Goal: Task Accomplishment & Management: Complete application form

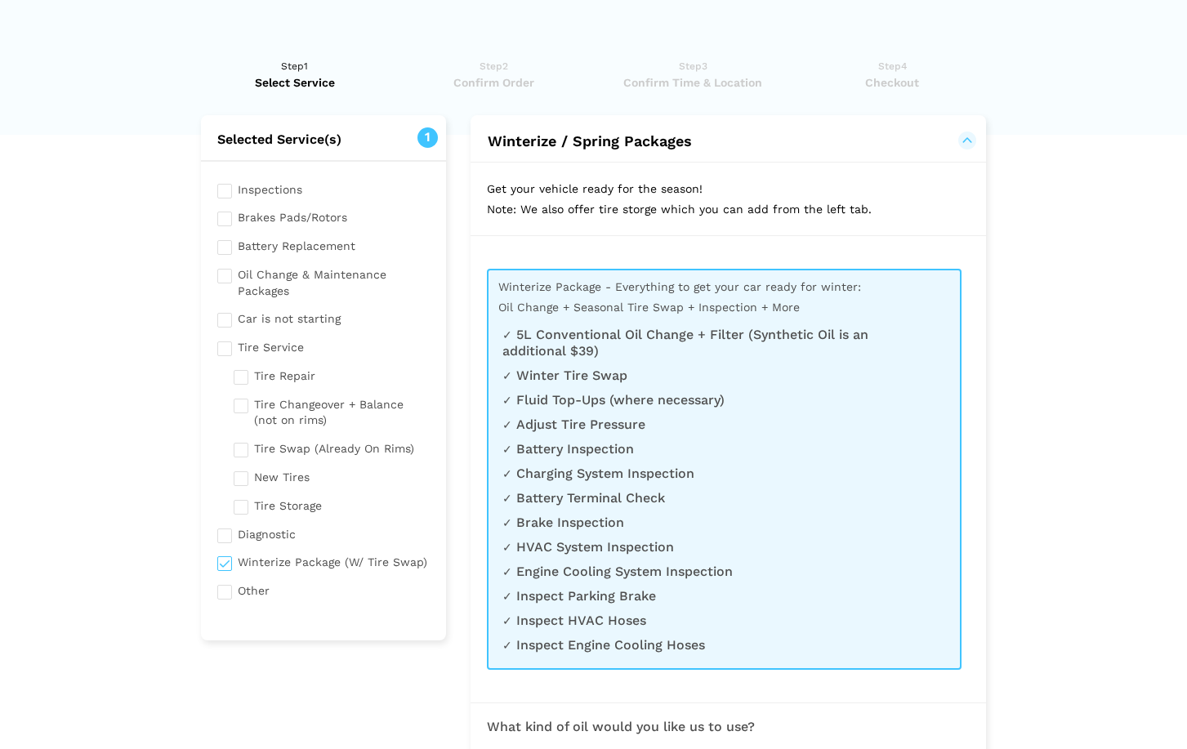
scroll to position [626, 0]
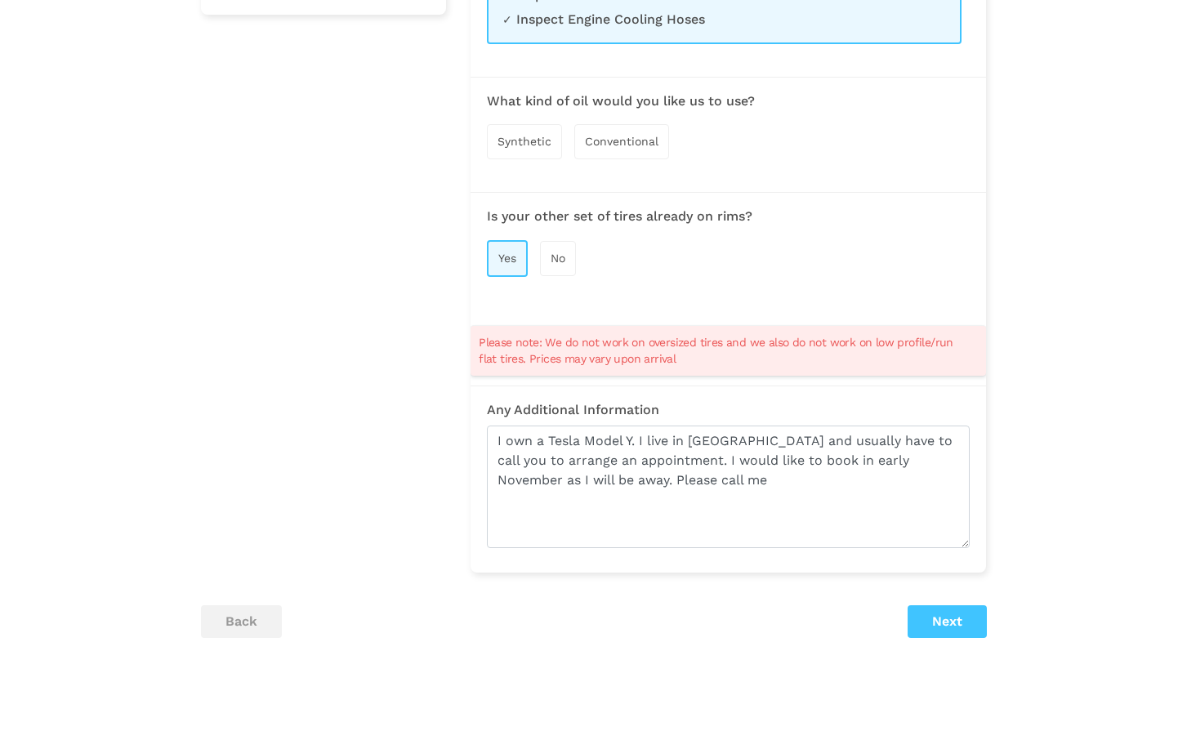
type textarea "I own a Tesla Model Y. I live in [GEOGRAPHIC_DATA] and usually have to call you…"
click at [946, 614] on button "Next" at bounding box center [947, 622] width 79 height 33
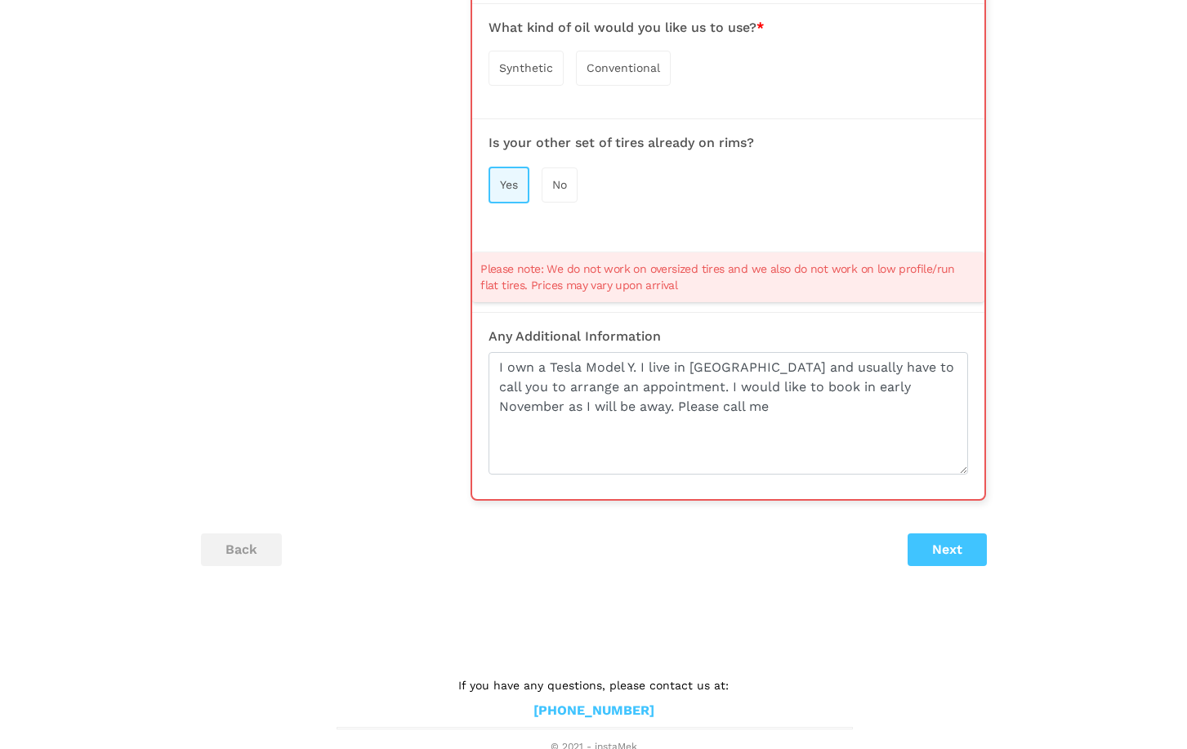
scroll to position [700, 0]
click at [956, 552] on button "Next" at bounding box center [947, 550] width 79 height 33
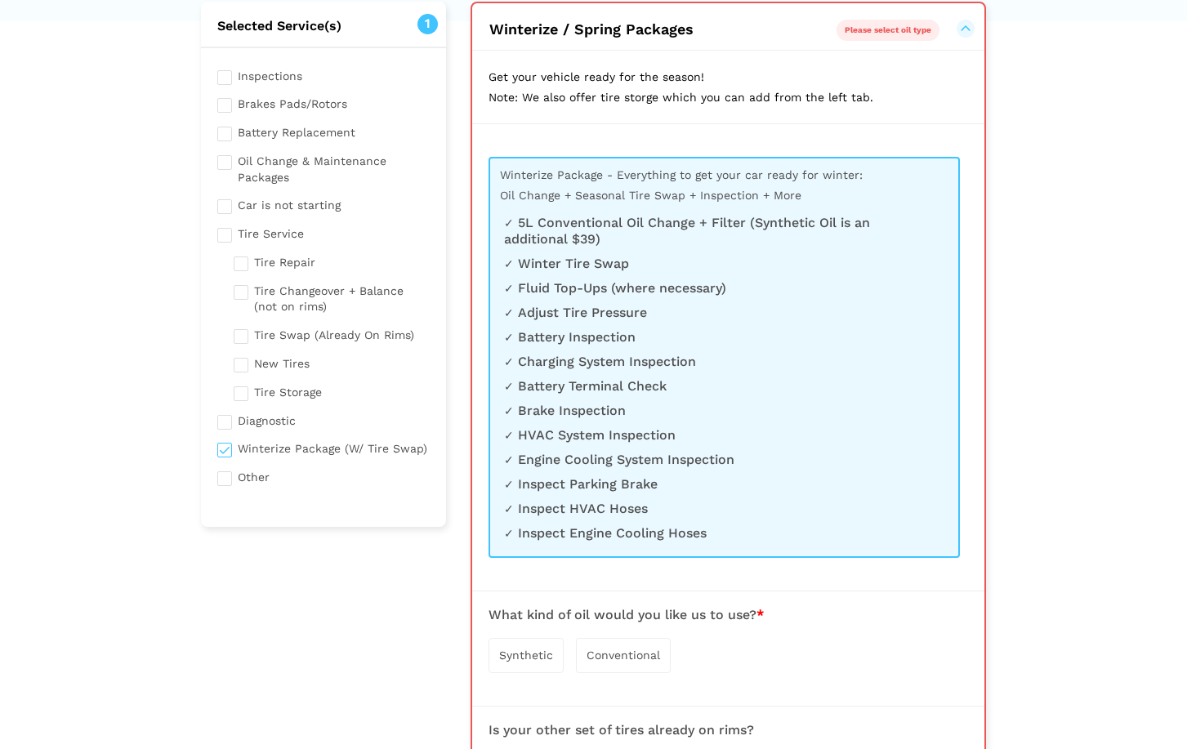
click at [221, 442] on input "checkbox" at bounding box center [323, 447] width 213 height 20
checkbox input "false"
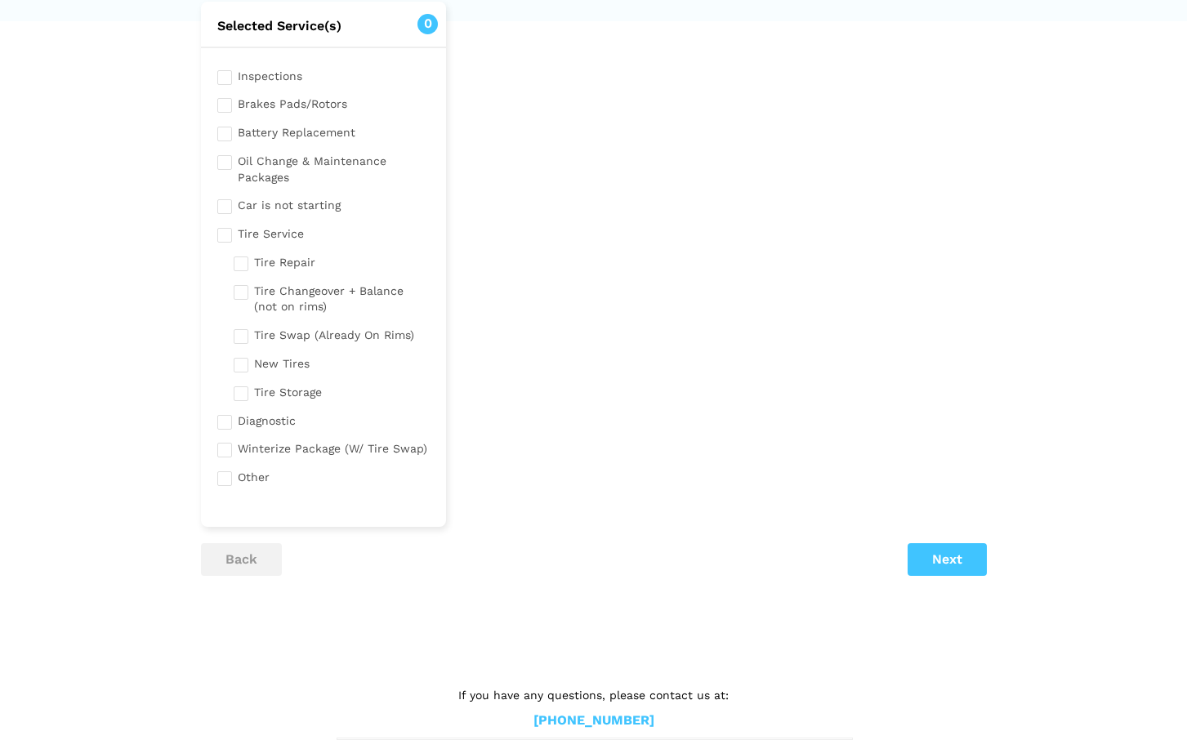
click at [241, 334] on input "checkbox" at bounding box center [332, 334] width 197 height 20
checkbox input "true"
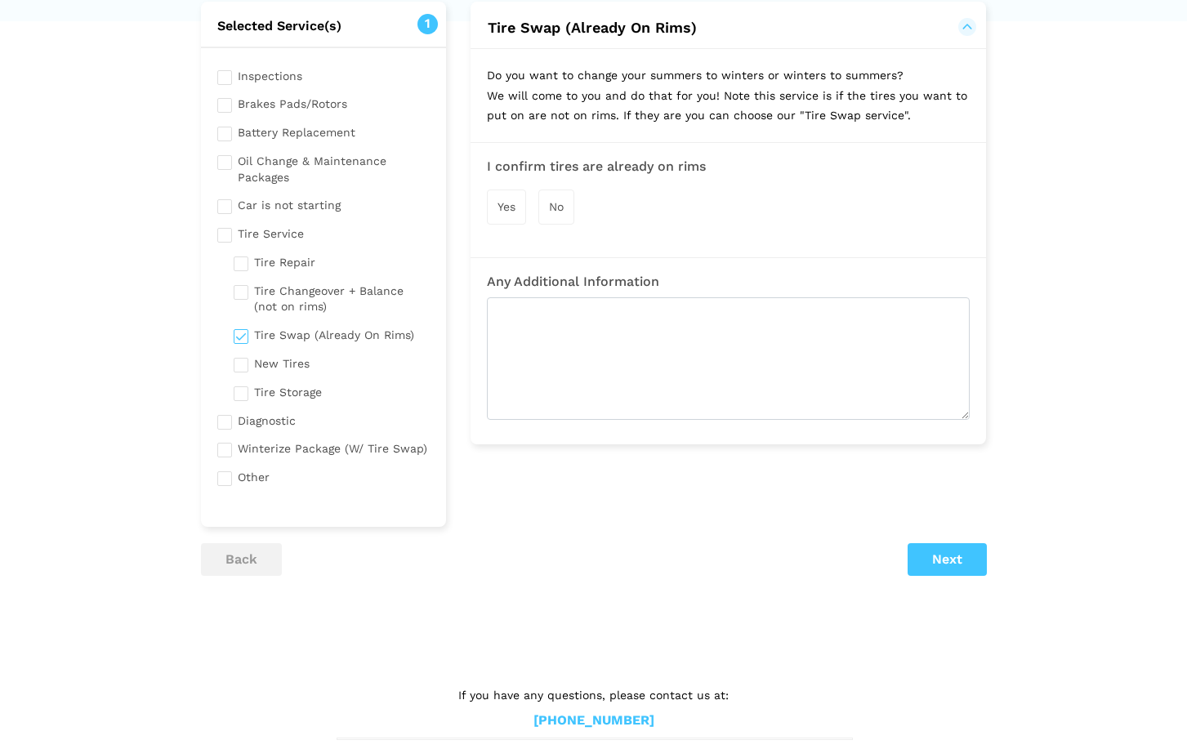
click at [519, 204] on div "Yes" at bounding box center [506, 207] width 39 height 35
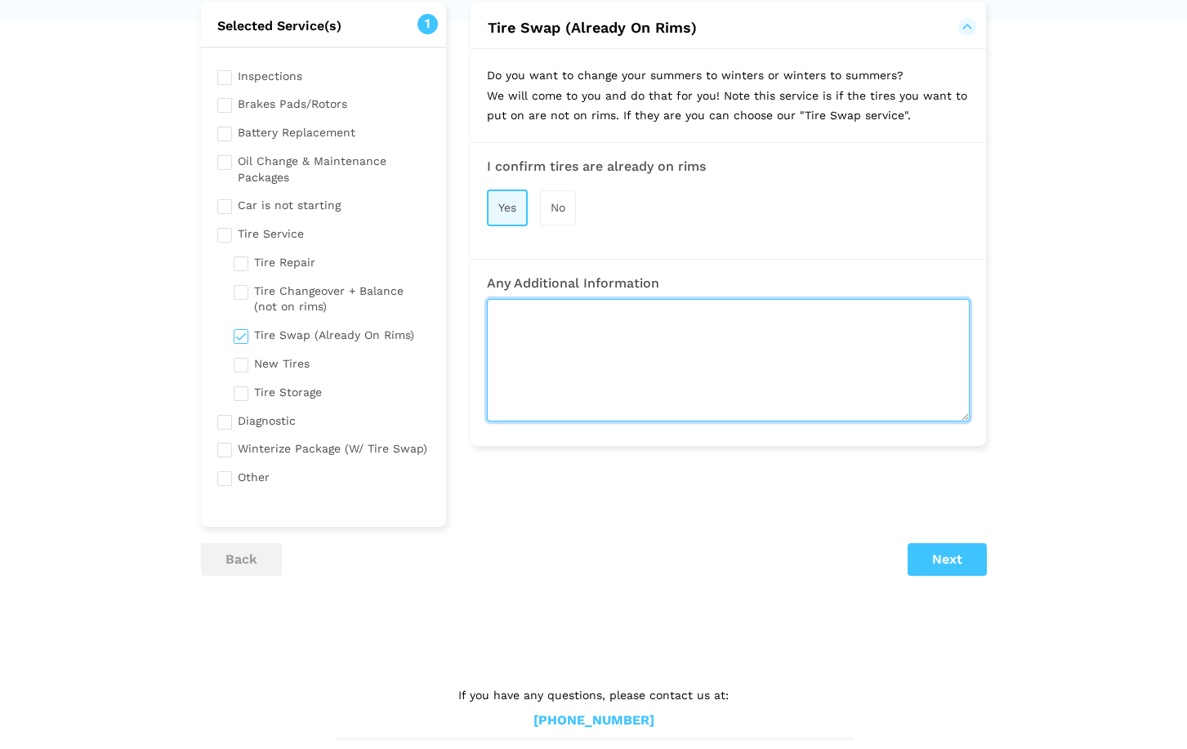
click at [544, 311] on textarea at bounding box center [728, 360] width 483 height 123
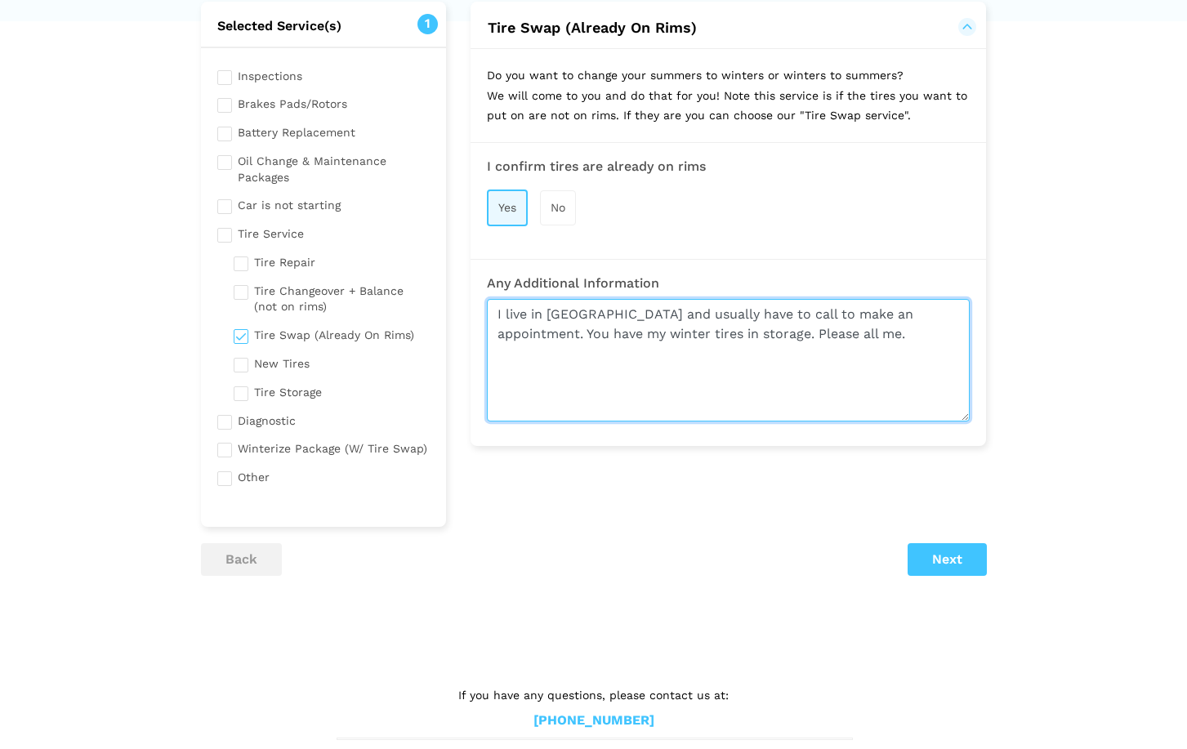
click at [731, 331] on textarea "I live in [GEOGRAPHIC_DATA] and usually have to call to make an appointment. Yo…" at bounding box center [728, 360] width 483 height 123
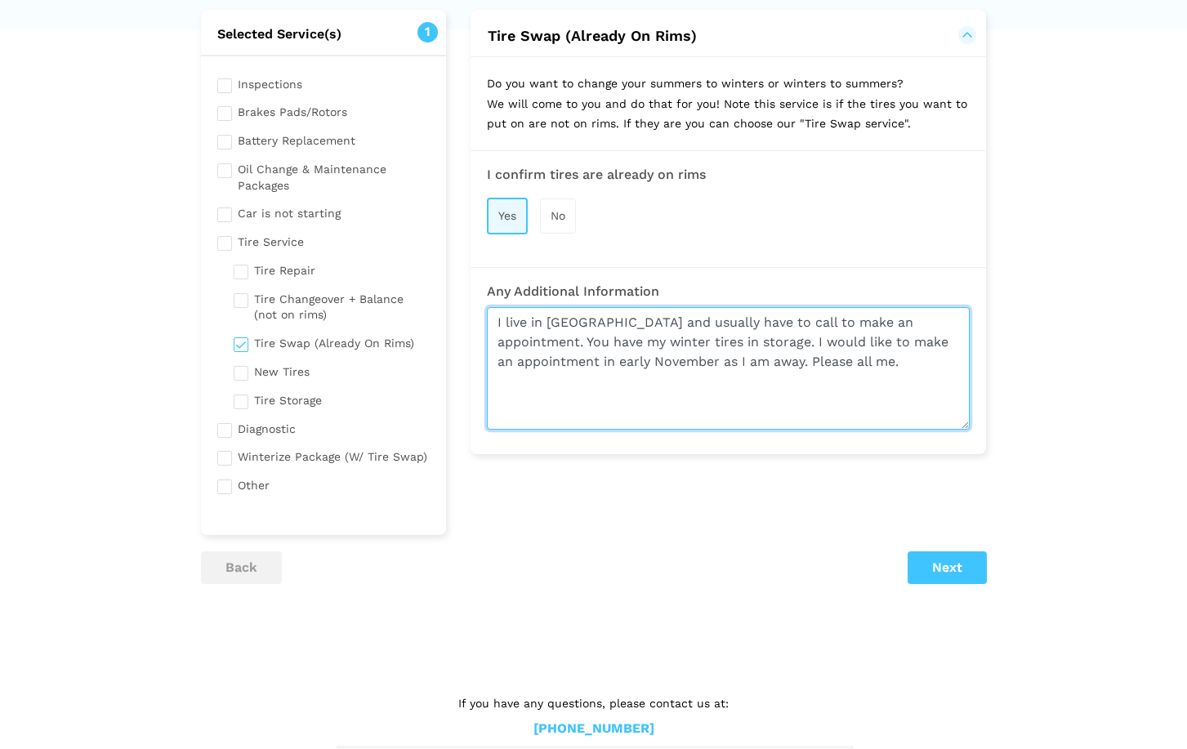
scroll to position [109, 0]
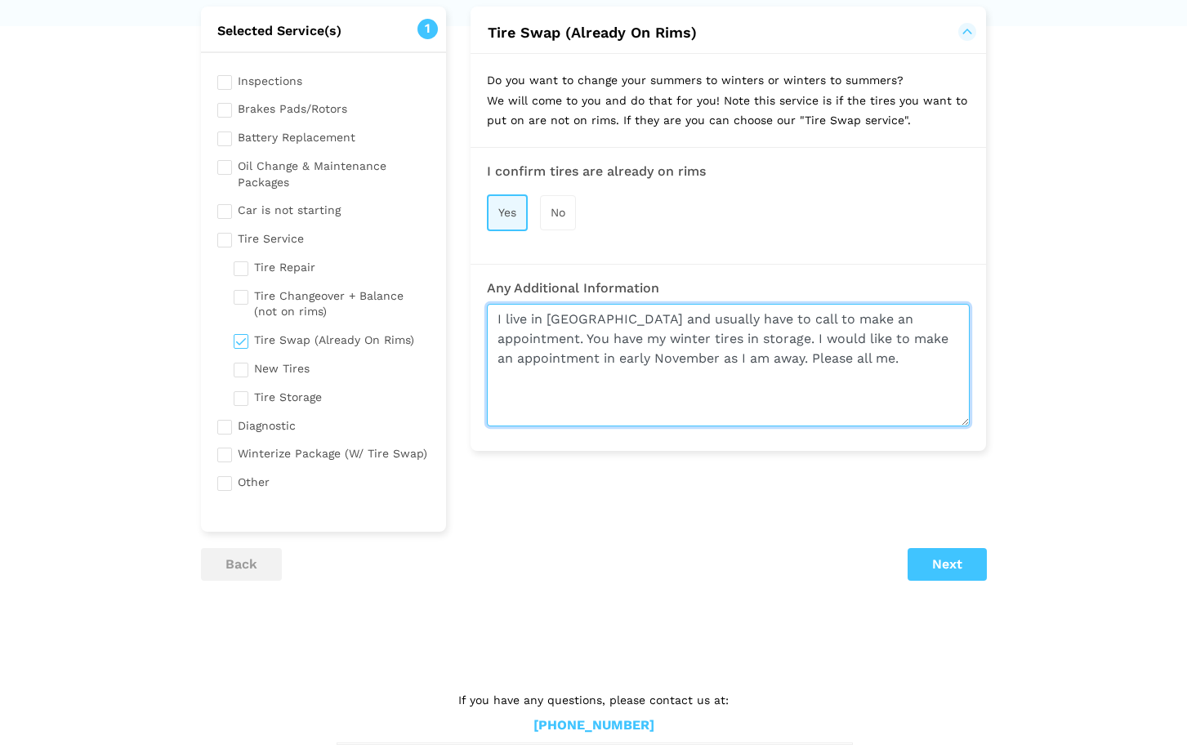
type textarea "I live in [GEOGRAPHIC_DATA] and usually have to call to make an appointment. Yo…"
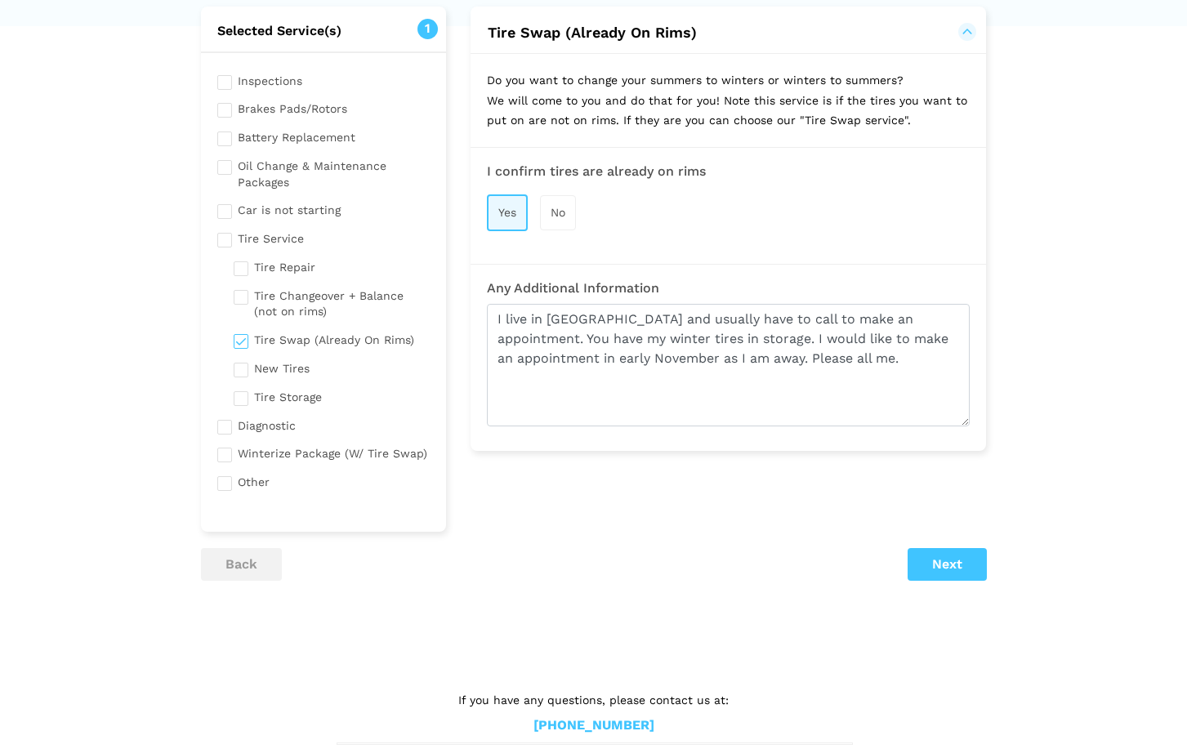
click at [938, 559] on button "Next" at bounding box center [947, 564] width 79 height 33
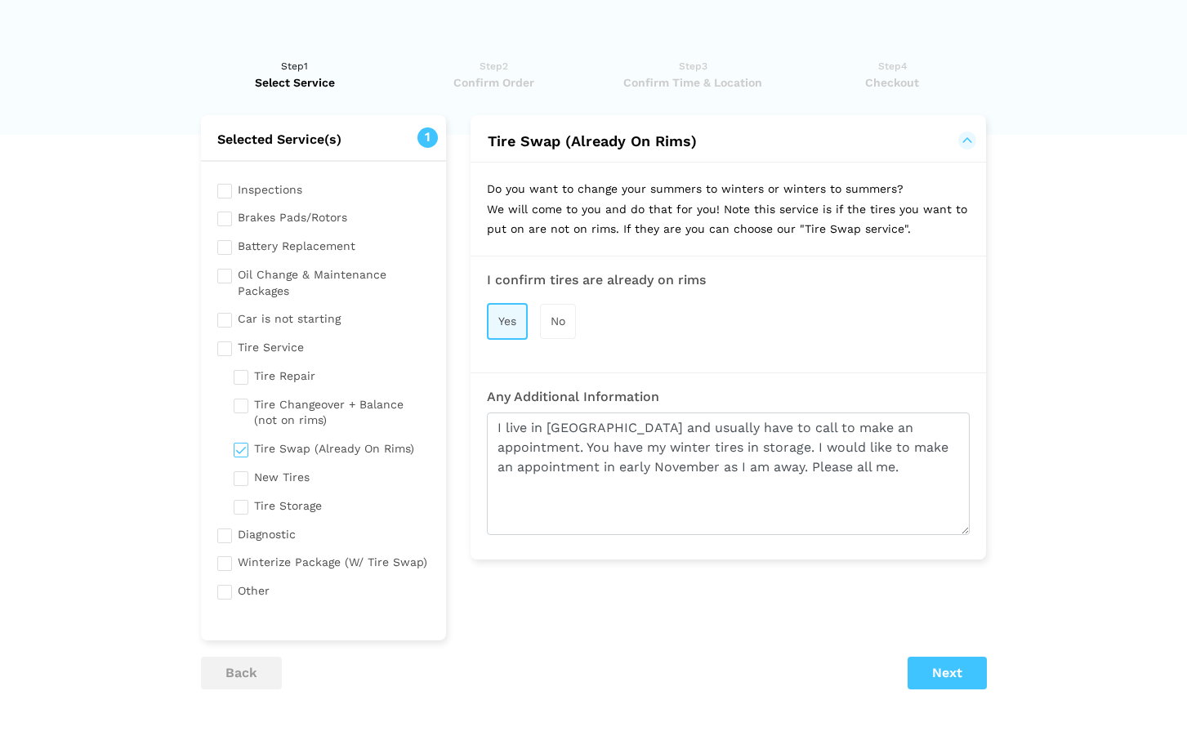
click at [955, 664] on button "Next" at bounding box center [947, 673] width 79 height 33
click at [943, 660] on button "Next" at bounding box center [947, 673] width 79 height 33
